Goal: Transaction & Acquisition: Obtain resource

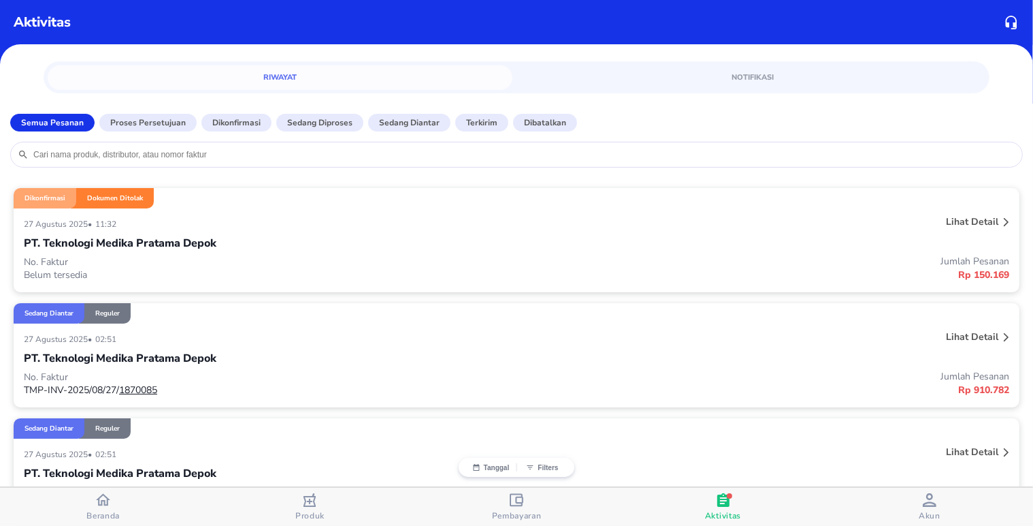
click at [245, 235] on div "PT. Teknologi Medika Pratama Depok" at bounding box center [517, 242] width 986 height 23
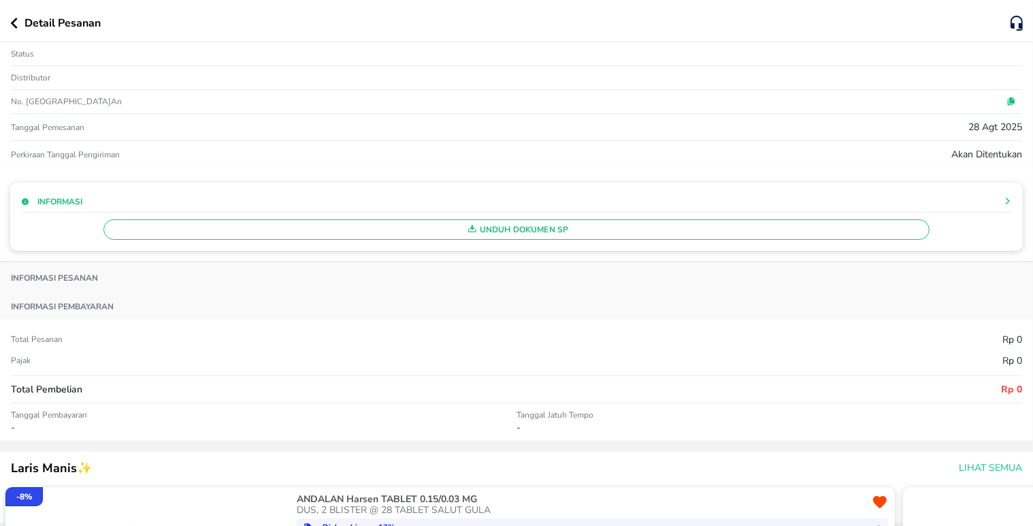
click at [484, 237] on span "Unduh Dokumen SP" at bounding box center [517, 230] width 814 height 18
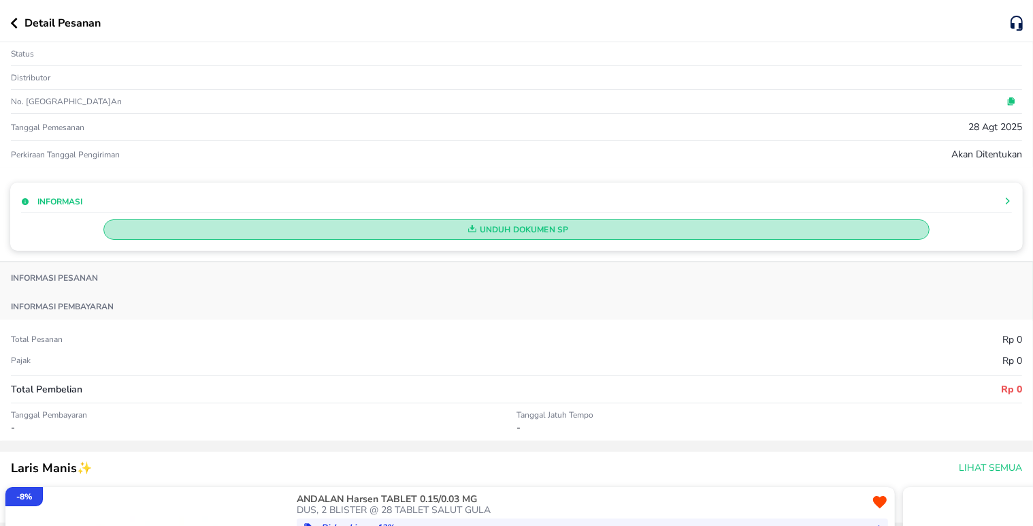
click at [489, 229] on span "Unduh Dokumen SP" at bounding box center [517, 230] width 814 height 18
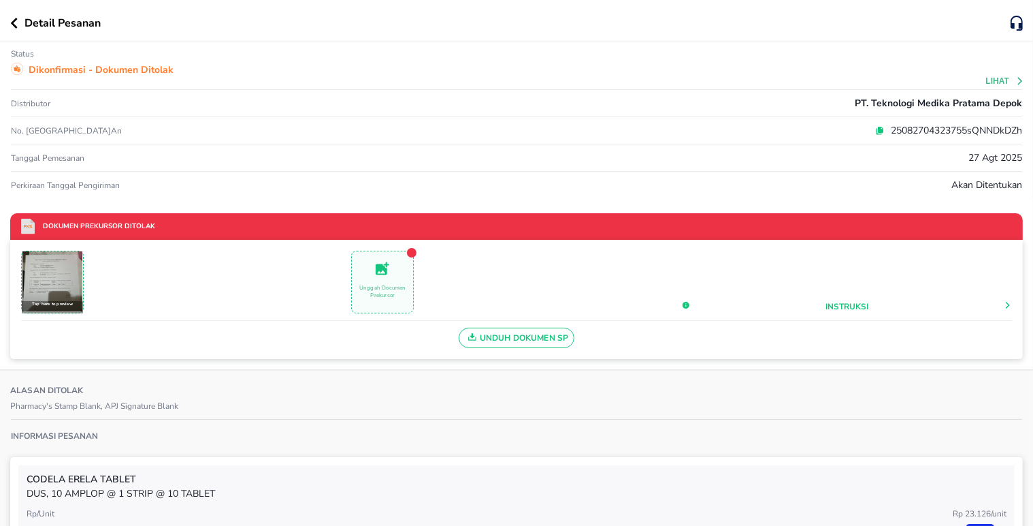
click at [519, 336] on span "Unduh Dokumen SP" at bounding box center [517, 338] width 104 height 18
click at [579, 278] on div "Tap here to preview Unggah Documen Prekursor Instruksi" at bounding box center [516, 286] width 991 height 70
click at [480, 331] on span "Unduh Dokumen SP" at bounding box center [517, 338] width 104 height 18
